Goal: Information Seeking & Learning: Learn about a topic

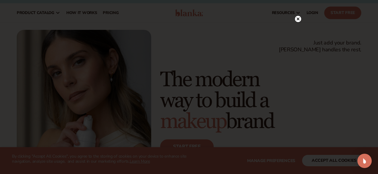
scroll to position [7, 0]
click at [298, 18] on circle at bounding box center [298, 19] width 6 height 6
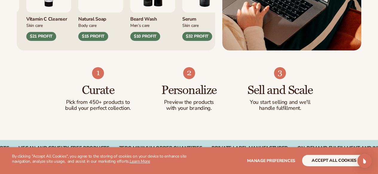
scroll to position [0, 0]
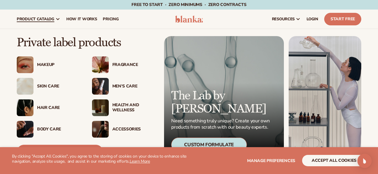
click at [44, 83] on div "Skin Care" at bounding box center [48, 86] width 63 height 17
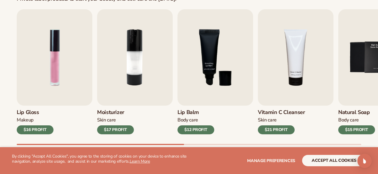
scroll to position [210, 0]
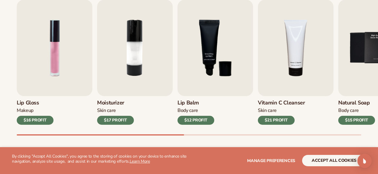
click at [141, 71] on img "2 / 9" at bounding box center [135, 48] width 76 height 97
click at [141, 61] on img "2 / 9" at bounding box center [135, 48] width 76 height 97
click at [131, 54] on img "2 / 9" at bounding box center [135, 48] width 76 height 97
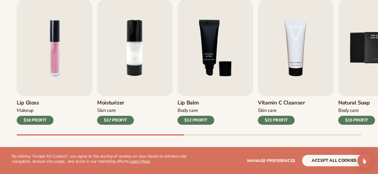
click at [131, 54] on img "2 / 9" at bounding box center [135, 48] width 76 height 97
drag, startPoint x: 139, startPoint y: 134, endPoint x: 219, endPoint y: 130, distance: 80.2
click at [219, 130] on div "Lip Gloss Makeup $16 PROFIT Moisturizer Skin Care $17 PROFIT Lip Balm Body Care…" at bounding box center [197, 68] width 361 height 136
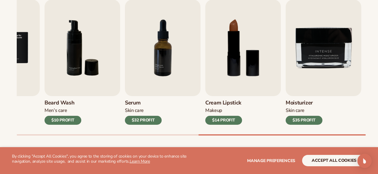
click at [160, 57] on img "7 / 9" at bounding box center [163, 48] width 76 height 97
click at [139, 120] on div "$32 PROFIT" at bounding box center [143, 120] width 37 height 9
click at [155, 50] on img "7 / 9" at bounding box center [163, 48] width 76 height 97
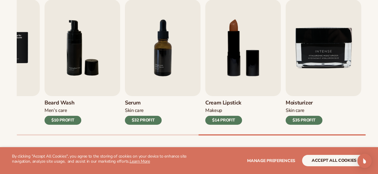
click at [328, 47] on img "9 / 9" at bounding box center [324, 48] width 76 height 97
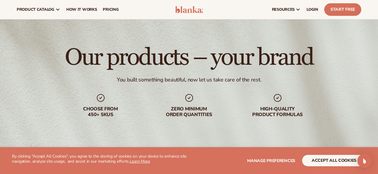
scroll to position [0, 0]
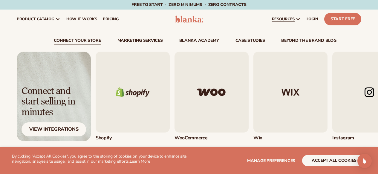
click at [56, 128] on div "View Integrations" at bounding box center [54, 130] width 65 height 14
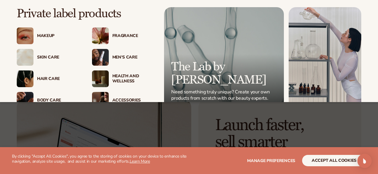
scroll to position [33, 0]
click at [101, 84] on img at bounding box center [100, 79] width 17 height 17
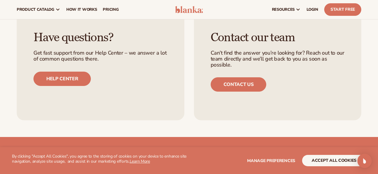
scroll to position [907, 0]
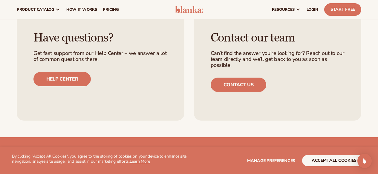
click at [75, 77] on link "Help center" at bounding box center [61, 79] width 57 height 14
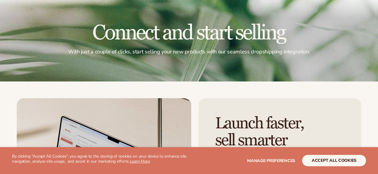
scroll to position [33, 0]
